Goal: Check status: Check status

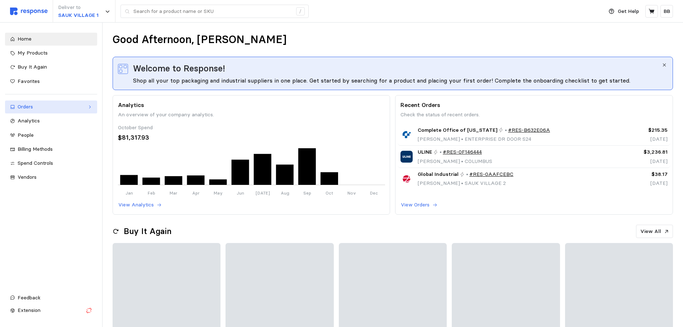
click at [36, 109] on div "Orders" at bounding box center [51, 107] width 67 height 8
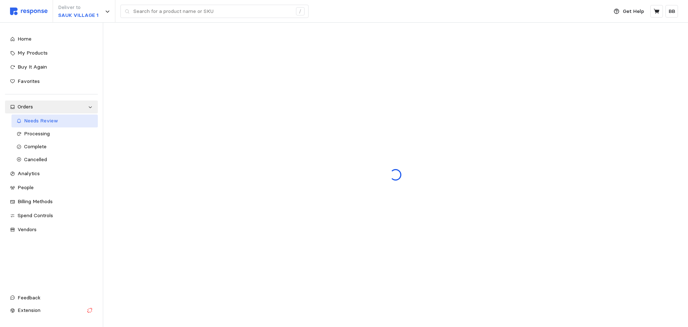
click at [49, 124] on span "Needs Review" at bounding box center [41, 120] width 34 height 6
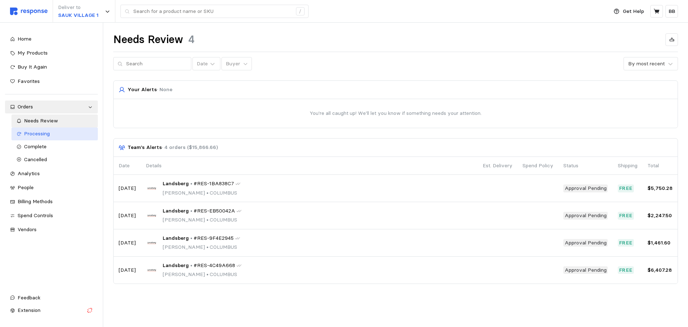
click at [40, 135] on span "Processing" at bounding box center [37, 133] width 26 height 6
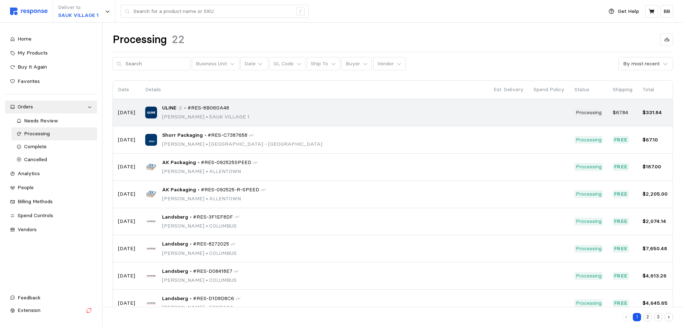
click at [259, 114] on div "ULINE • #RES-8B060A48 [PERSON_NAME] • [GEOGRAPHIC_DATA] 1" at bounding box center [314, 112] width 339 height 17
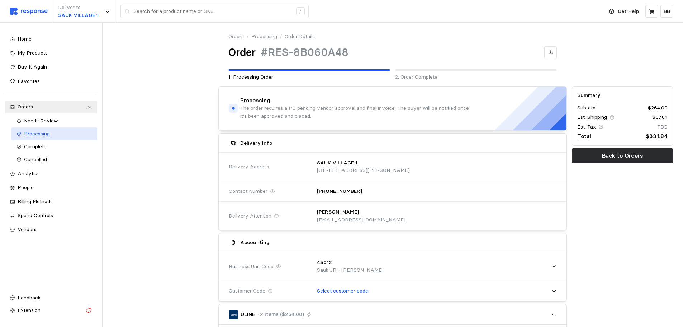
click at [49, 133] on span "Processing" at bounding box center [37, 133] width 26 height 6
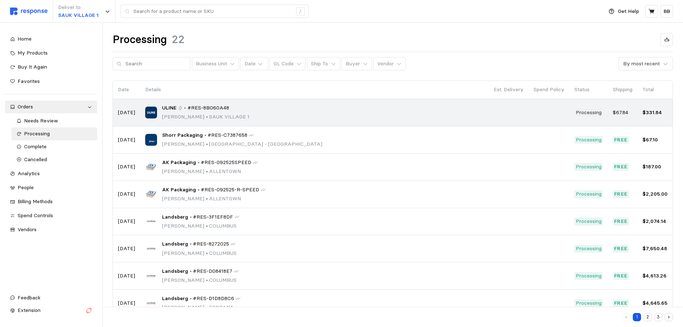
click at [193, 107] on span "#RES-8B060A48" at bounding box center [209, 108] width 42 height 8
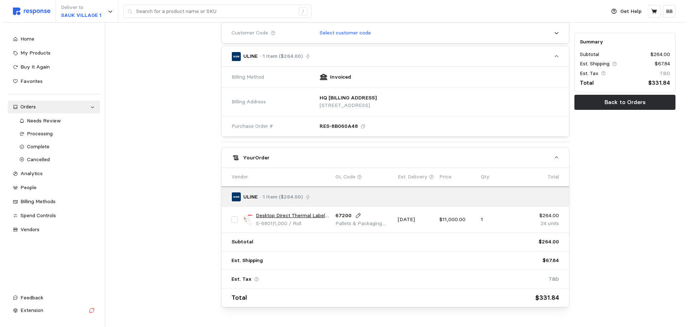
scroll to position [278, 0]
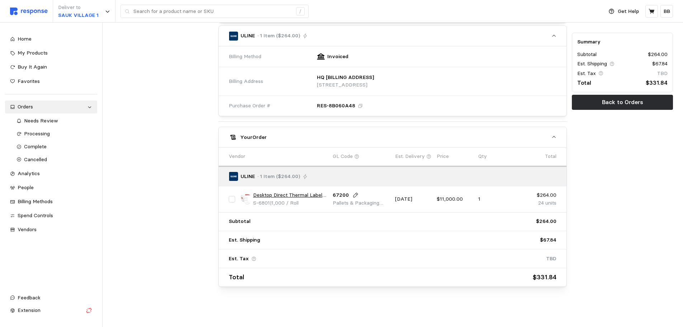
click at [293, 193] on link "Desktop Direct Thermal Labels - 21⁄4x 11⁄4"" at bounding box center [290, 195] width 75 height 8
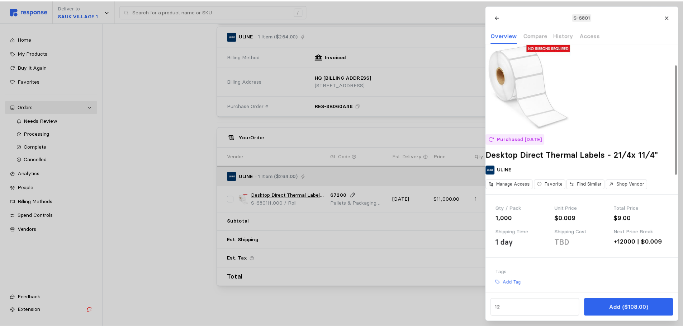
scroll to position [0, 0]
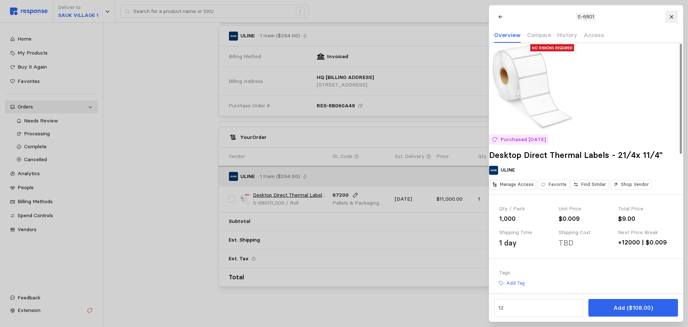
click at [672, 15] on icon at bounding box center [671, 16] width 5 height 5
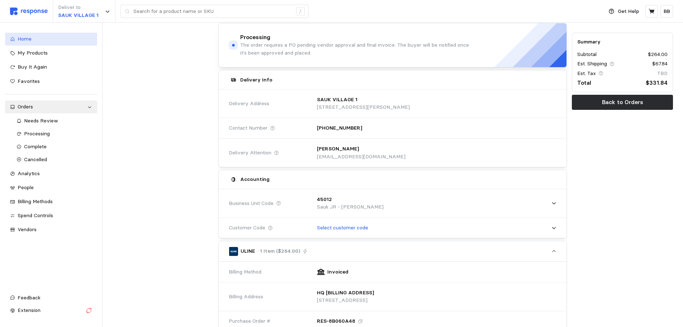
scroll to position [27, 0]
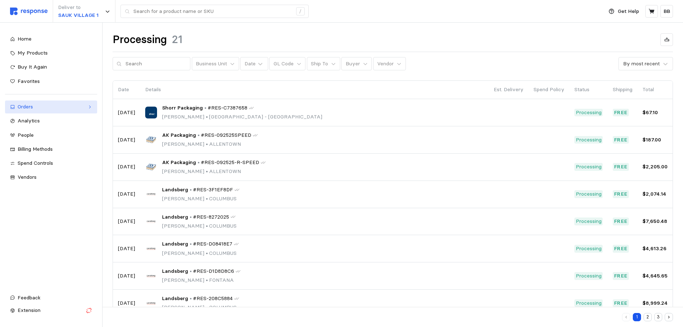
click at [29, 105] on div "Orders" at bounding box center [51, 107] width 67 height 8
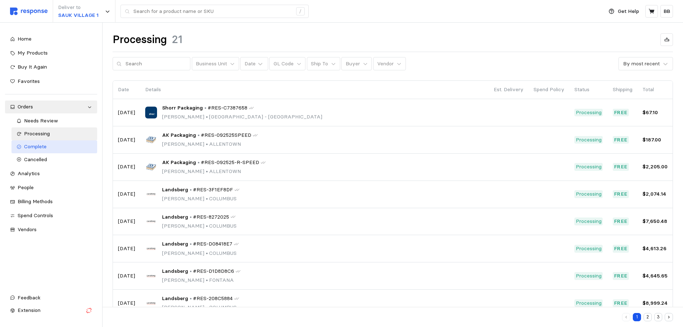
click at [37, 149] on span "Complete" at bounding box center [35, 146] width 23 height 6
